Goal: Transaction & Acquisition: Purchase product/service

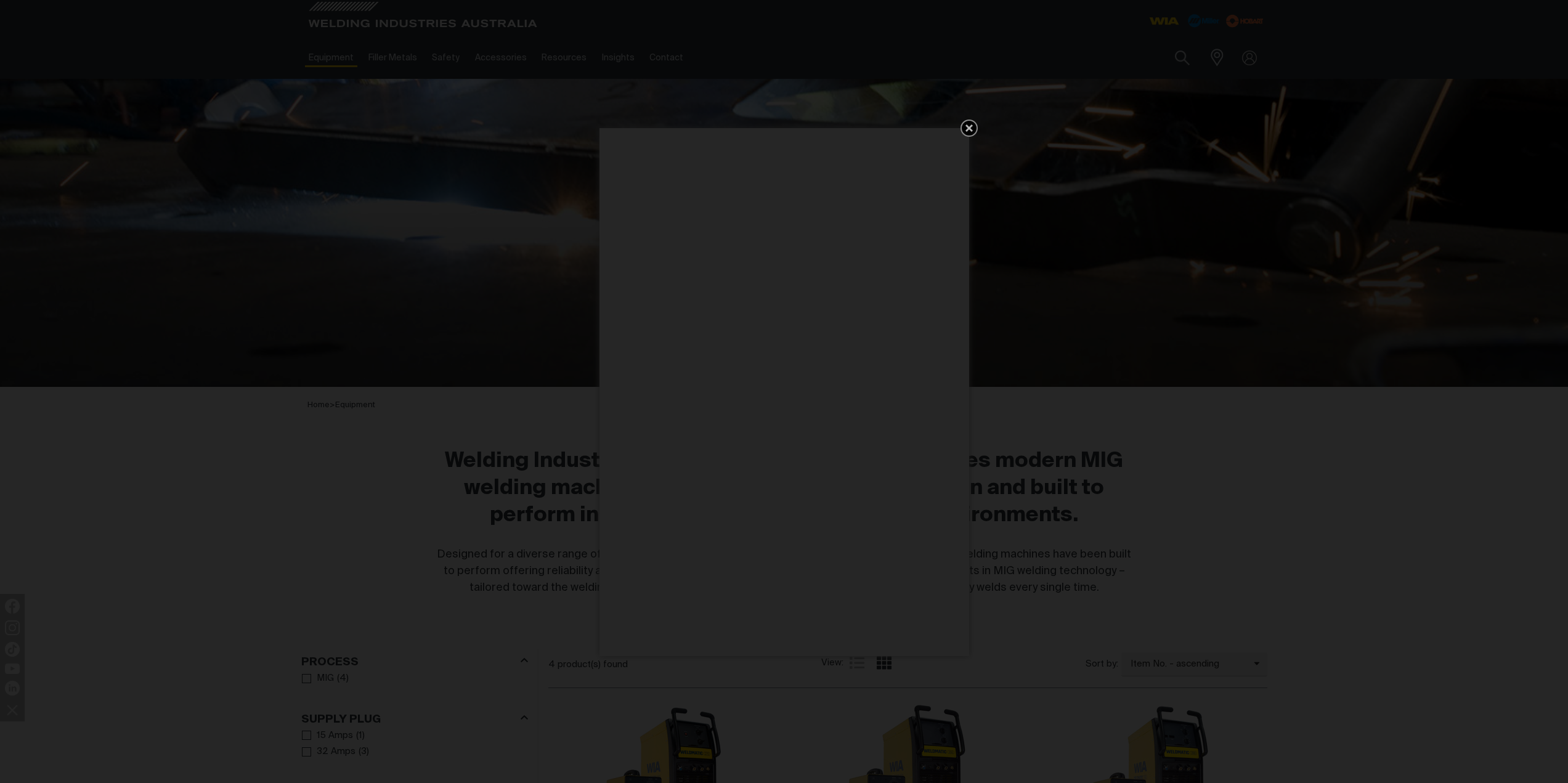
click at [976, 126] on icon "Get 5 WIA Welding Guides Free!" at bounding box center [969, 128] width 15 height 15
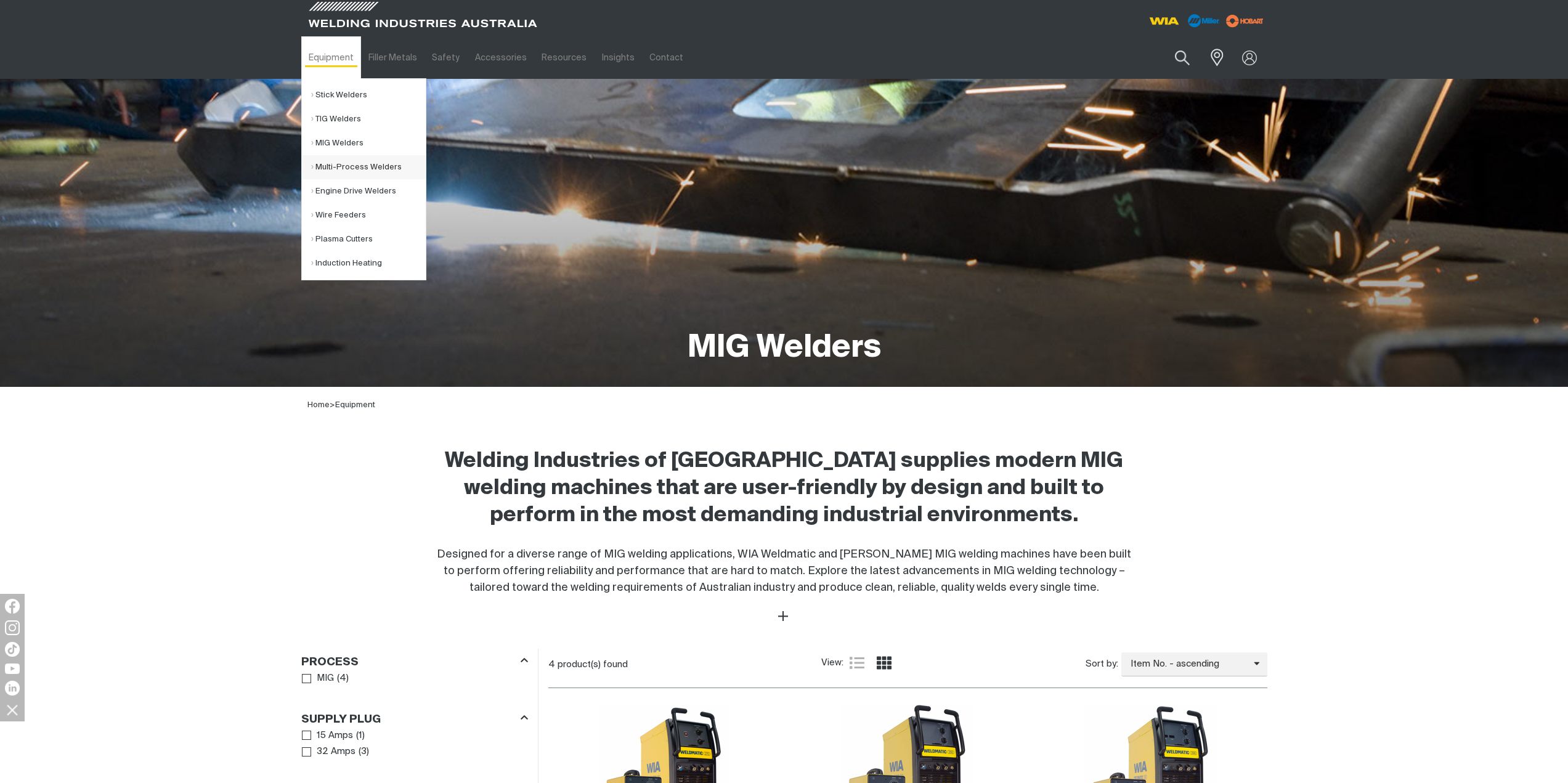
click at [332, 164] on link "Multi-Process Welders" at bounding box center [368, 167] width 114 height 24
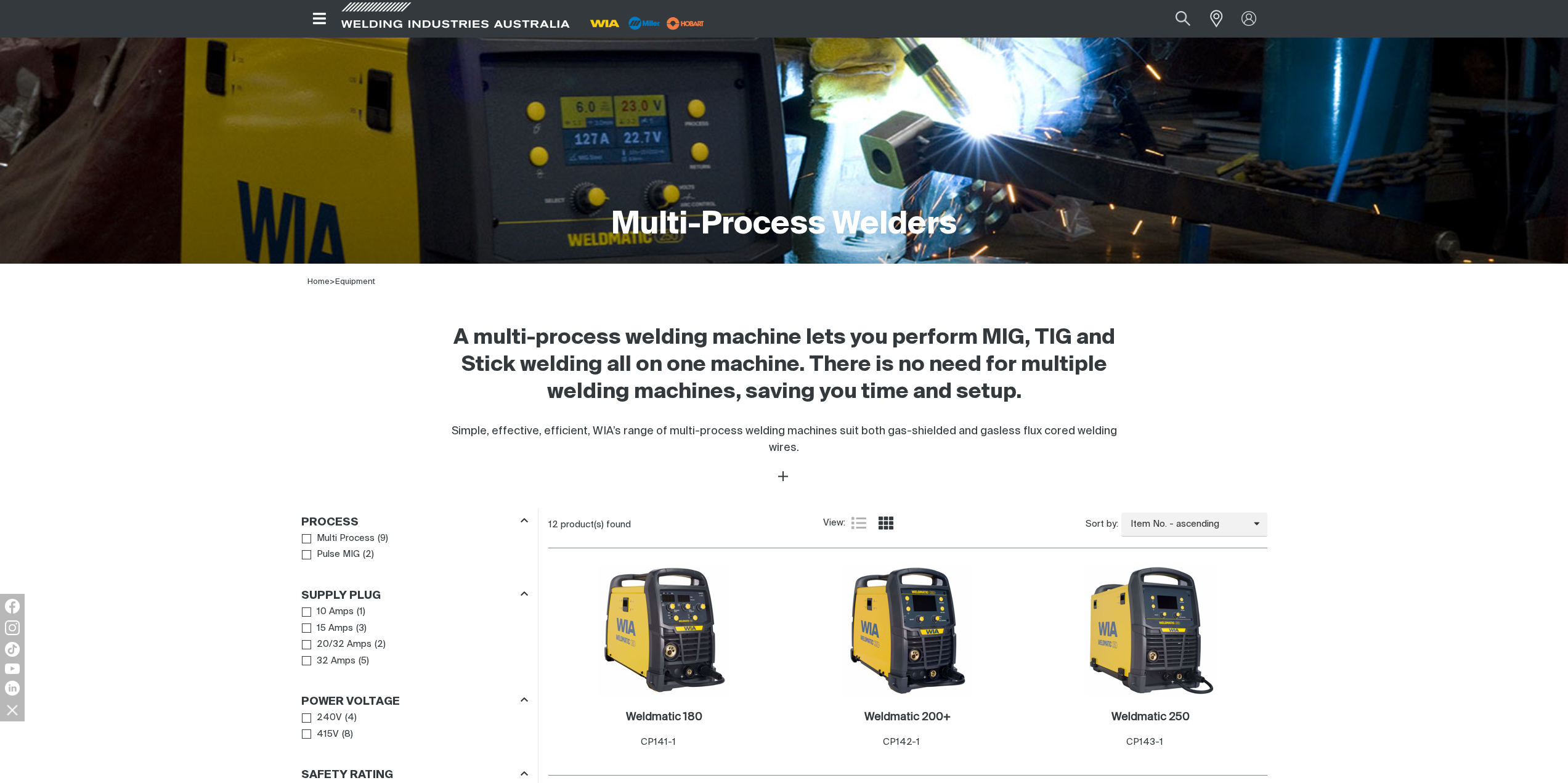
scroll to position [308, 0]
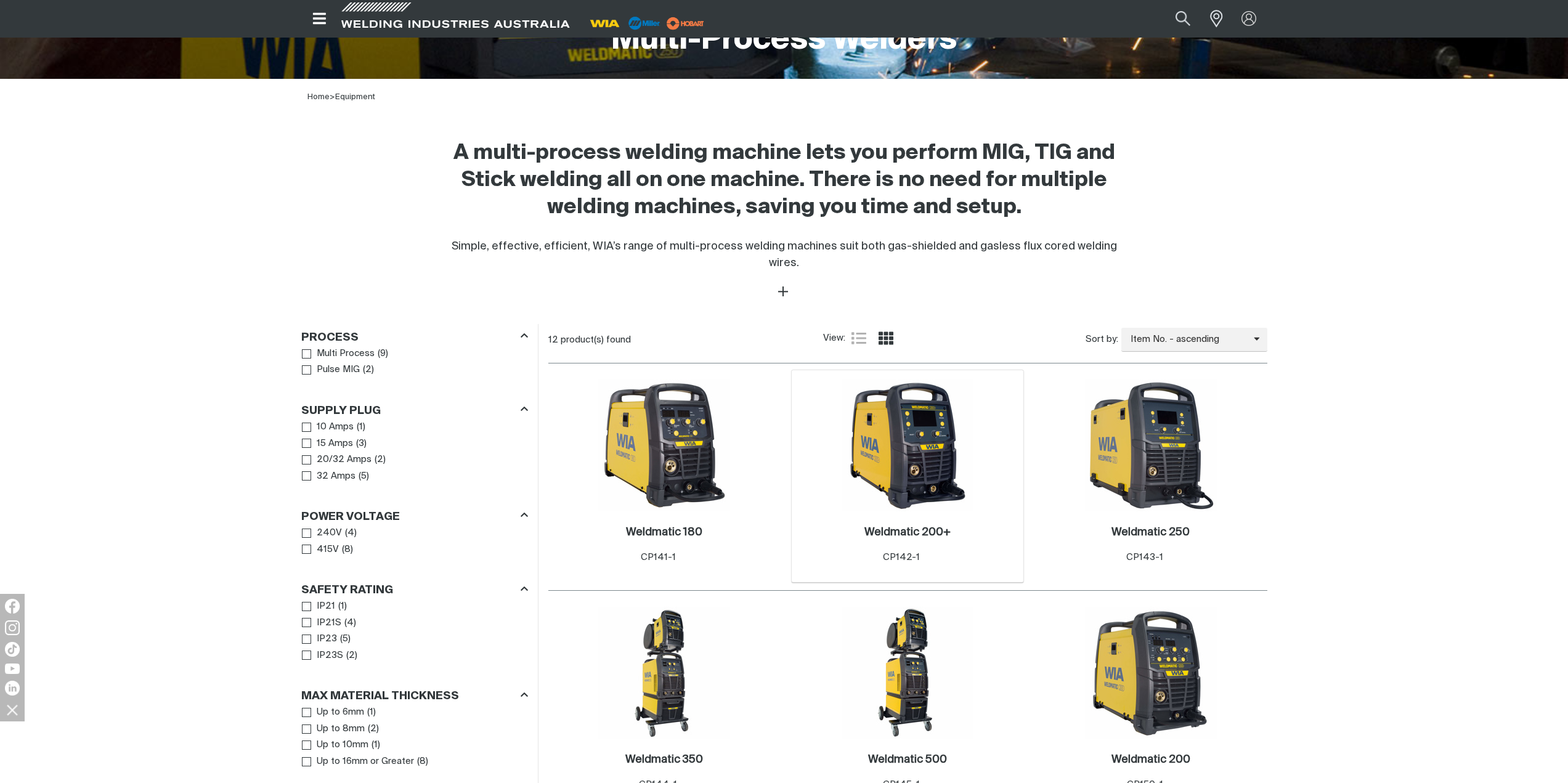
click at [915, 414] on img at bounding box center [907, 445] width 132 height 132
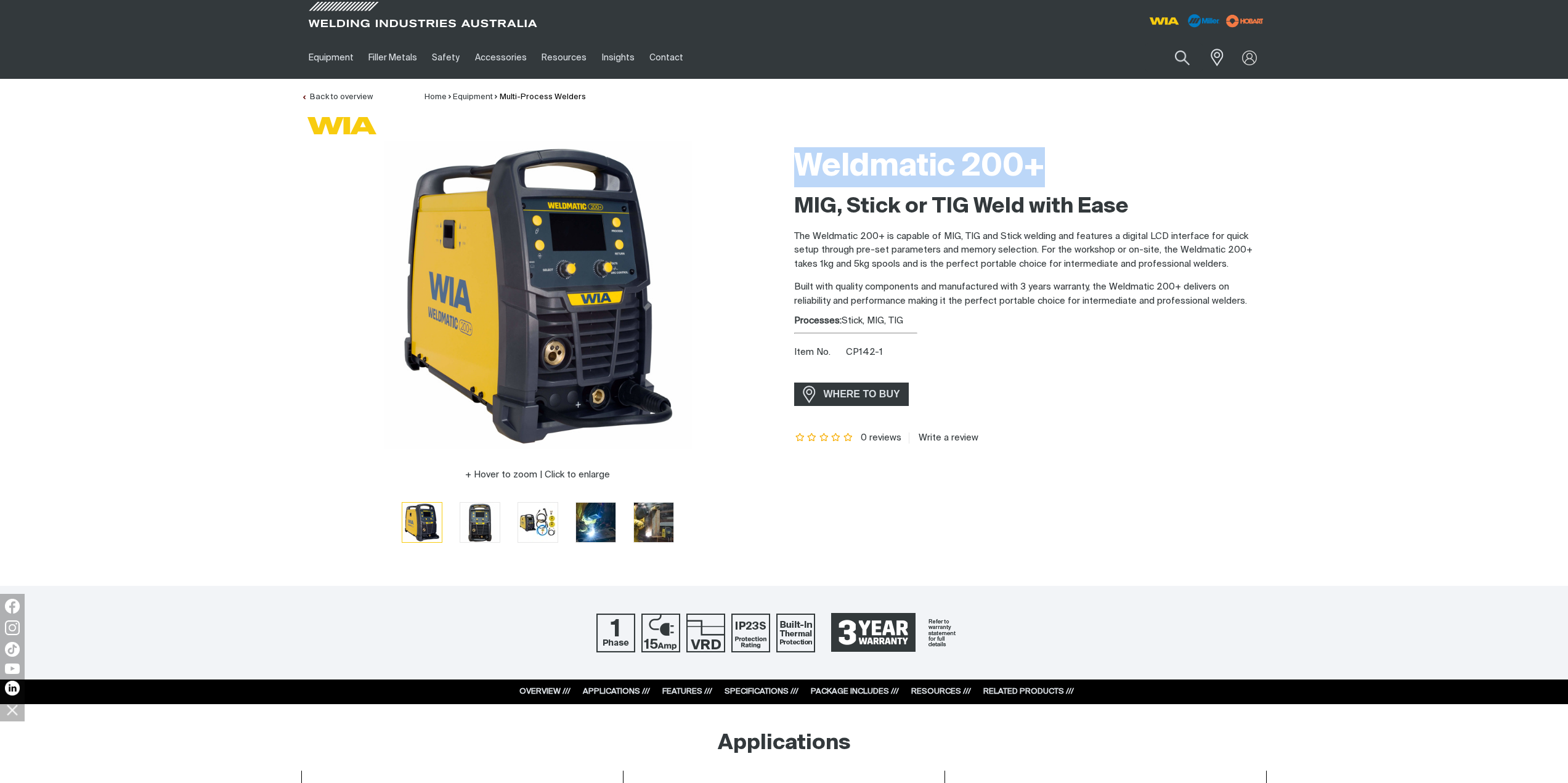
drag, startPoint x: 800, startPoint y: 157, endPoint x: 1039, endPoint y: 166, distance: 239.2
click at [1039, 166] on h1 "Weldmatic 200+" at bounding box center [1030, 167] width 473 height 40
copy h1 "Weldmatic 200+"
